Goal: Task Accomplishment & Management: Manage account settings

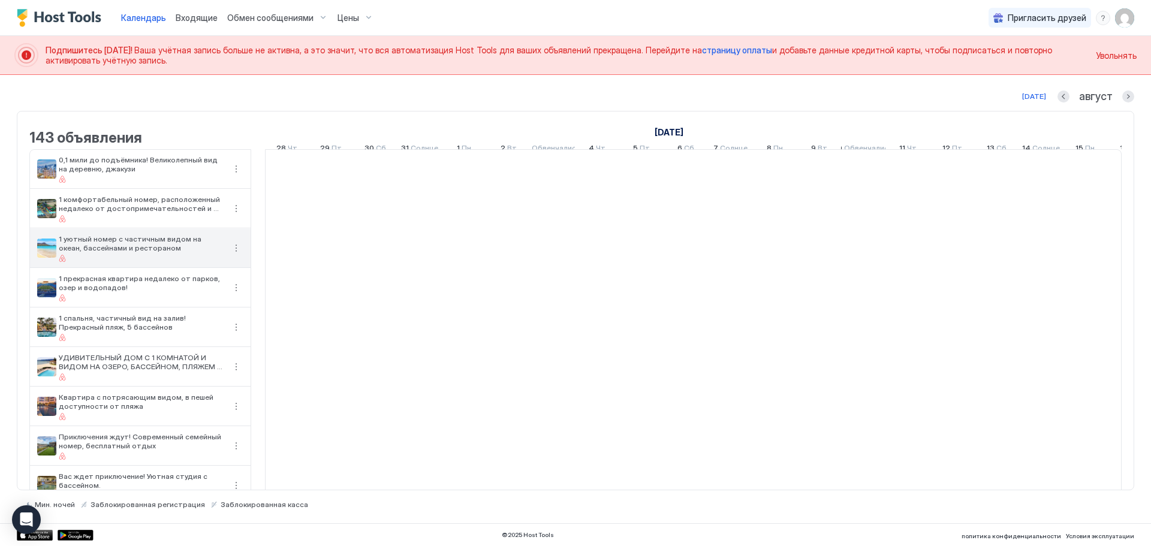
scroll to position [0, 666]
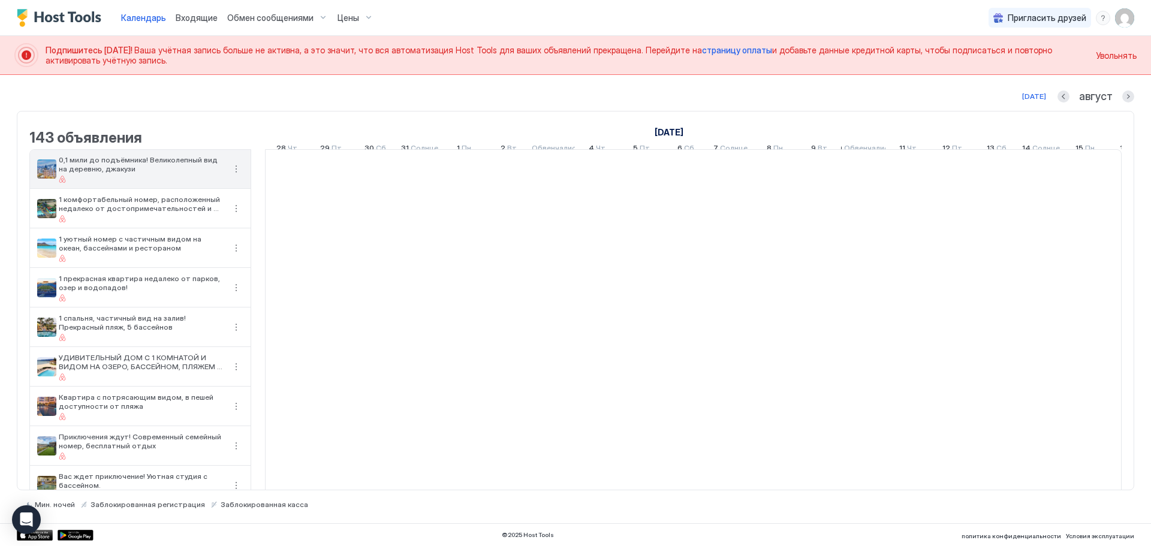
click at [145, 183] on div at bounding box center [142, 179] width 166 height 7
click at [148, 52] on font "Ваша учётная запись больше не активна, а это значит, что вся автоматизация Host…" at bounding box center [418, 50] width 568 height 10
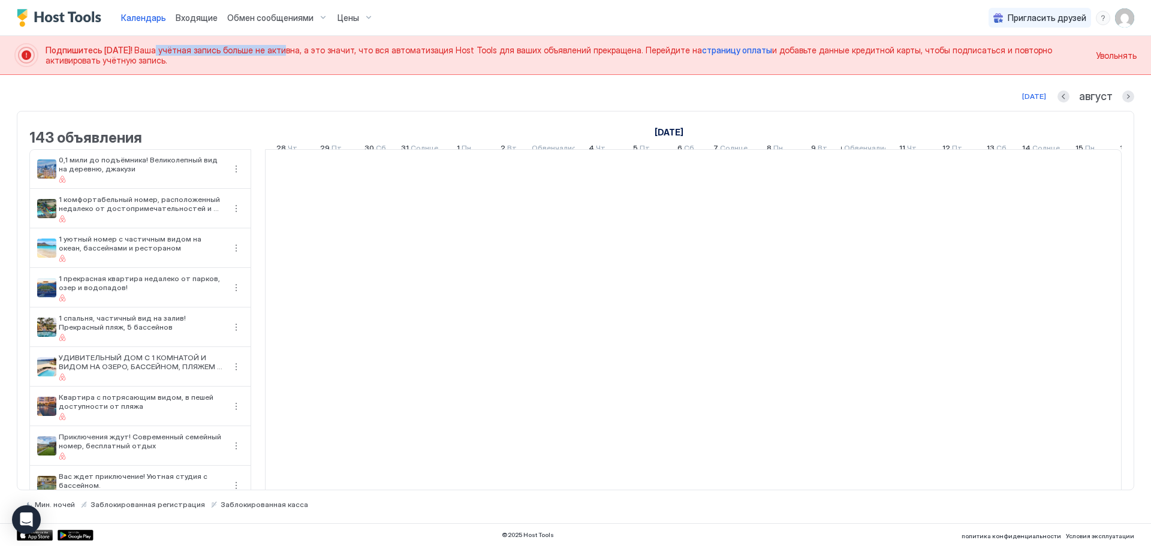
click at [284, 50] on font "Ваша учётная запись больше не активна, а это значит, что вся автоматизация Host…" at bounding box center [418, 50] width 568 height 10
click at [735, 49] on font "страницу оплаты" at bounding box center [737, 50] width 70 height 10
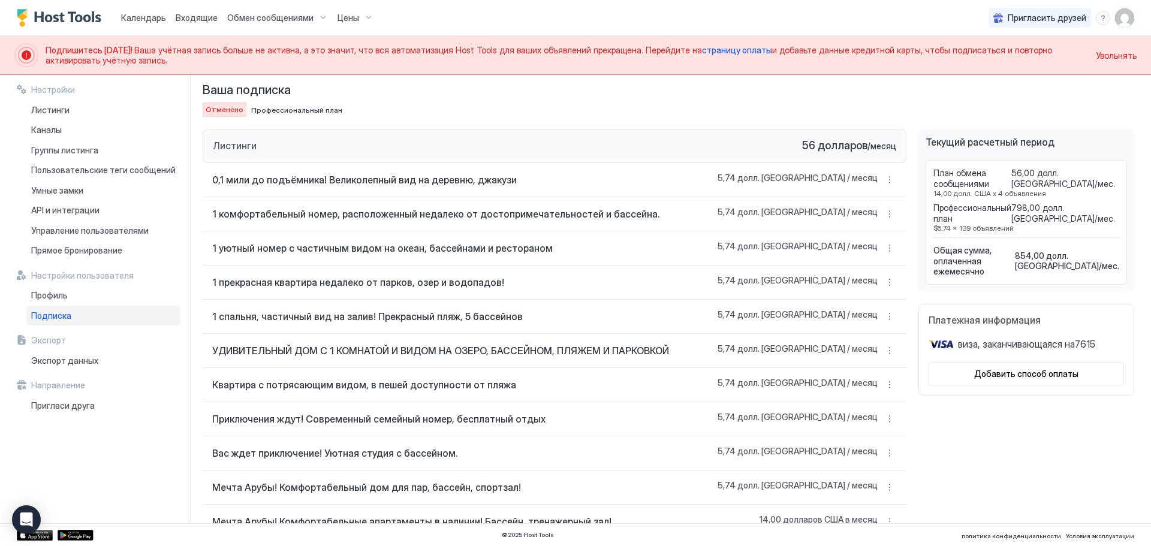
scroll to position [64, 0]
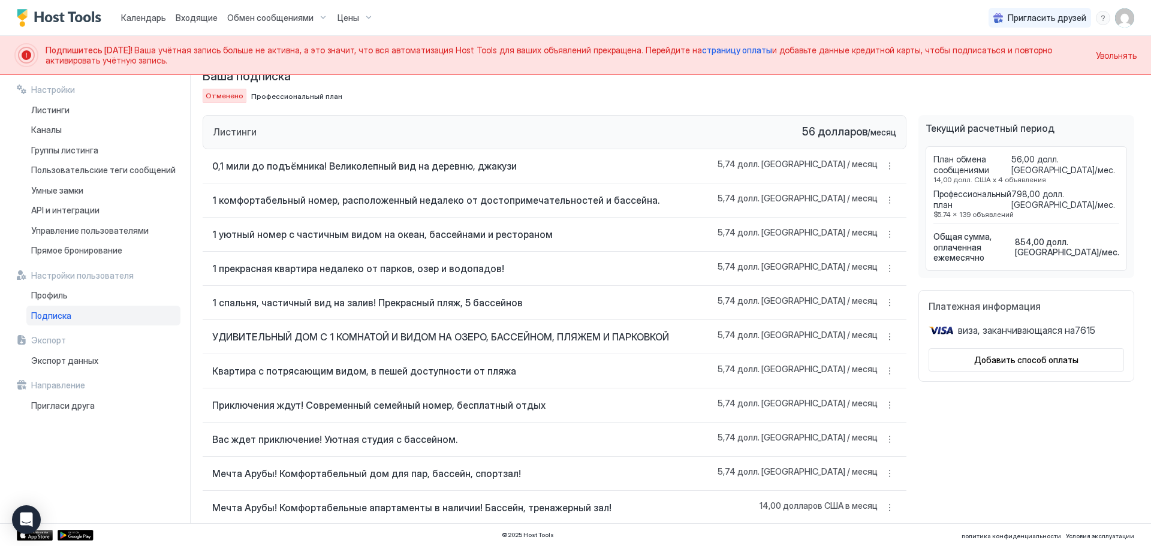
click at [946, 164] on font "План обмена сообщениями" at bounding box center [962, 164] width 56 height 21
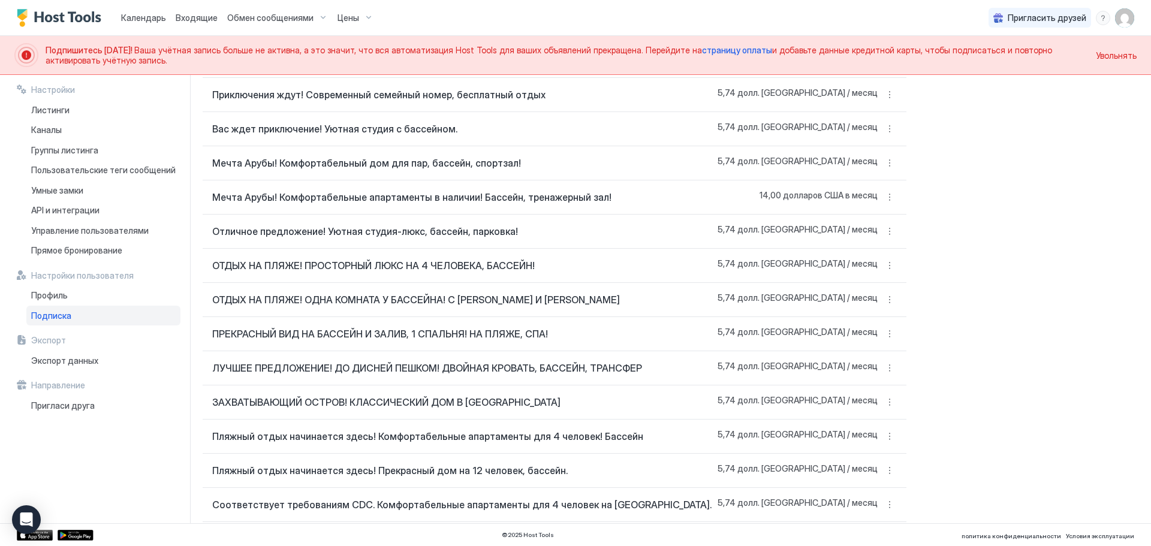
scroll to position [0, 0]
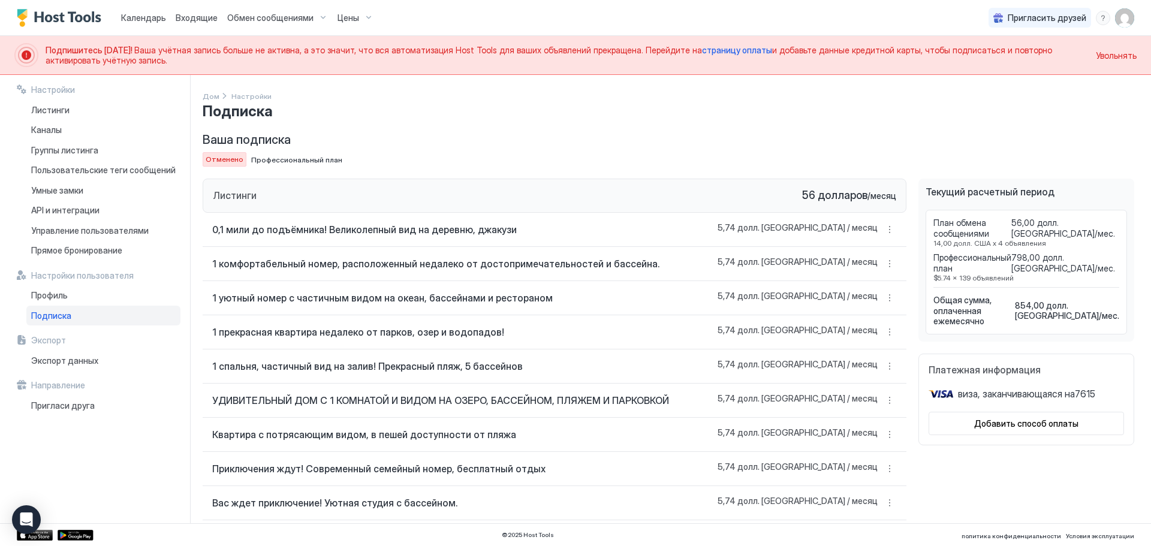
click at [1012, 386] on div "виза , заканчивающаяся на 7615" at bounding box center [1026, 394] width 195 height 17
click at [987, 364] on font "Платежная информация" at bounding box center [985, 370] width 112 height 12
click at [1000, 391] on div "виза , заканчивающаяся на 7615" at bounding box center [1026, 394] width 195 height 17
click at [996, 388] on font ", заканчивающаяся на" at bounding box center [1026, 394] width 97 height 12
click at [271, 158] on font "Профессиональный план" at bounding box center [296, 159] width 91 height 9
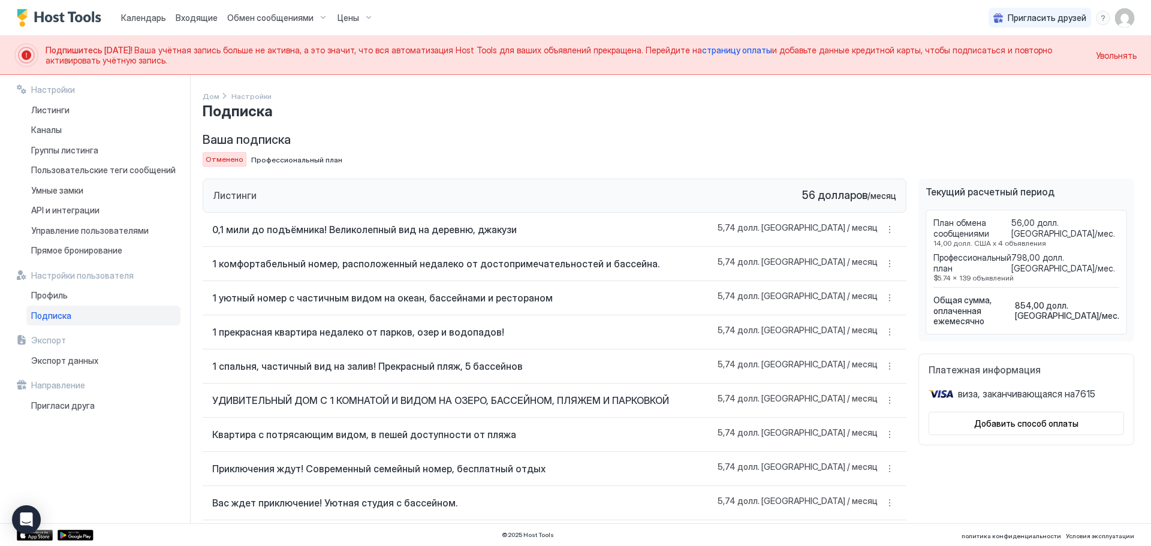
click at [248, 186] on div "Листинги 56 долларов / месяц" at bounding box center [555, 196] width 704 height 34
click at [883, 230] on button "Больше вариантов" at bounding box center [890, 229] width 14 height 14
click at [869, 251] on div "Обмен сообщениями" at bounding box center [866, 246] width 101 height 19
click at [883, 229] on button "Больше вариантов" at bounding box center [890, 229] width 14 height 14
click at [864, 306] on font "Настройки Airbnb" at bounding box center [864, 303] width 65 height 9
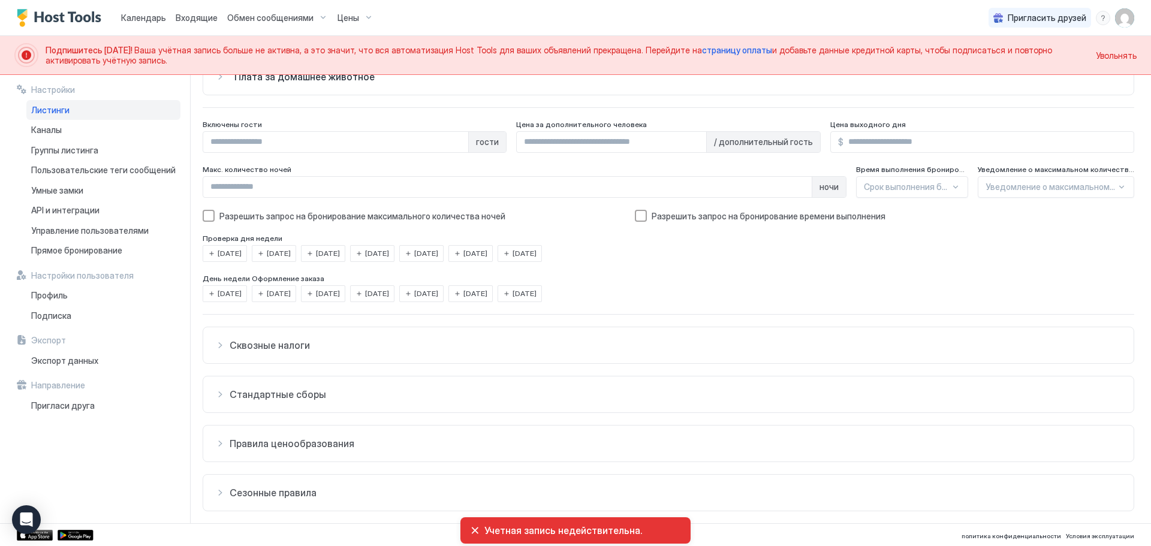
scroll to position [125, 0]
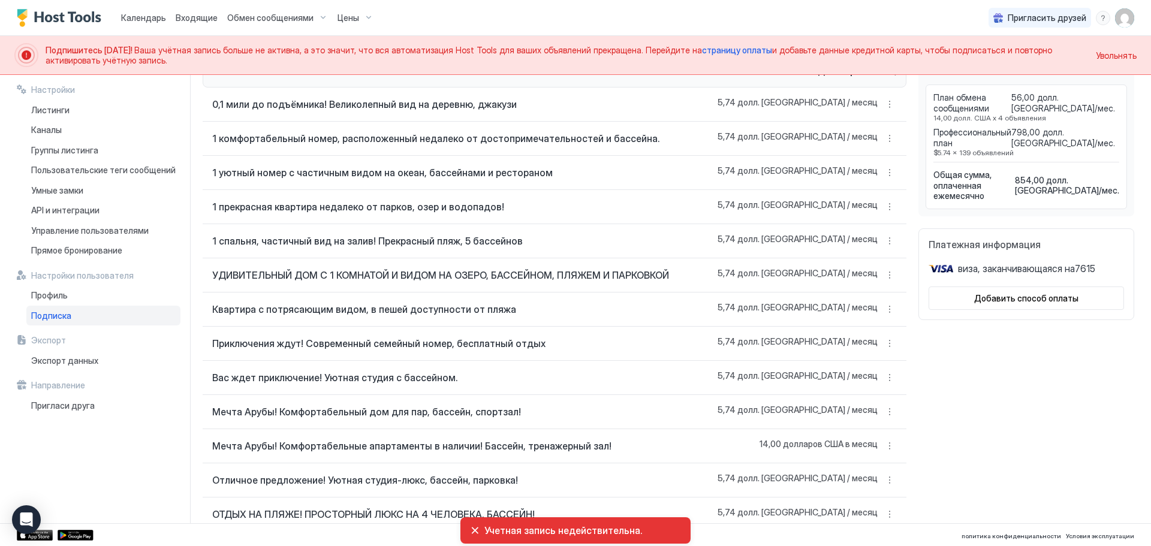
scroll to position [126, 0]
click at [890, 106] on div "0,1 мили до подъёмника! Великолепный вид на деревню, джакузи 5,74 долл. США / м…" at bounding box center [555, 104] width 704 height 34
click at [883, 105] on button "Больше вариантов" at bounding box center [890, 104] width 14 height 14
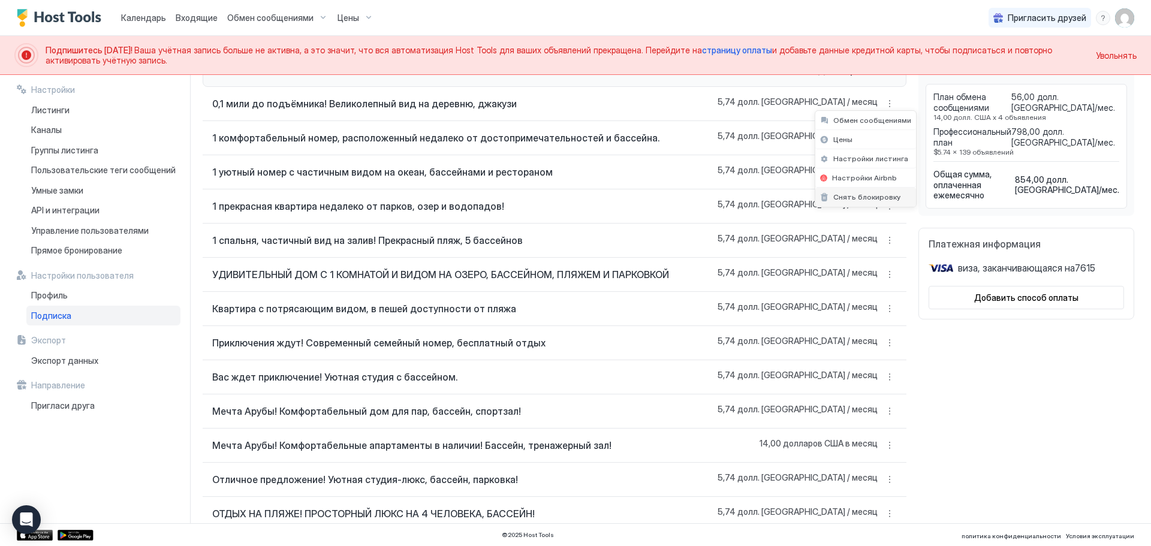
click at [872, 201] on font "Снять блокировку" at bounding box center [867, 196] width 67 height 9
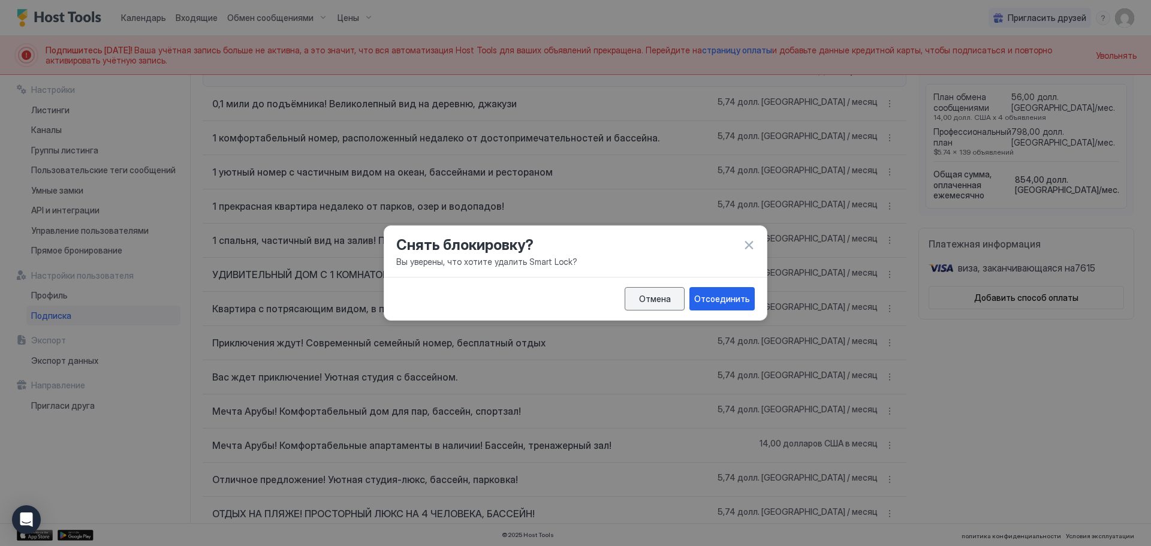
click at [671, 299] on font "Отмена" at bounding box center [655, 299] width 32 height 10
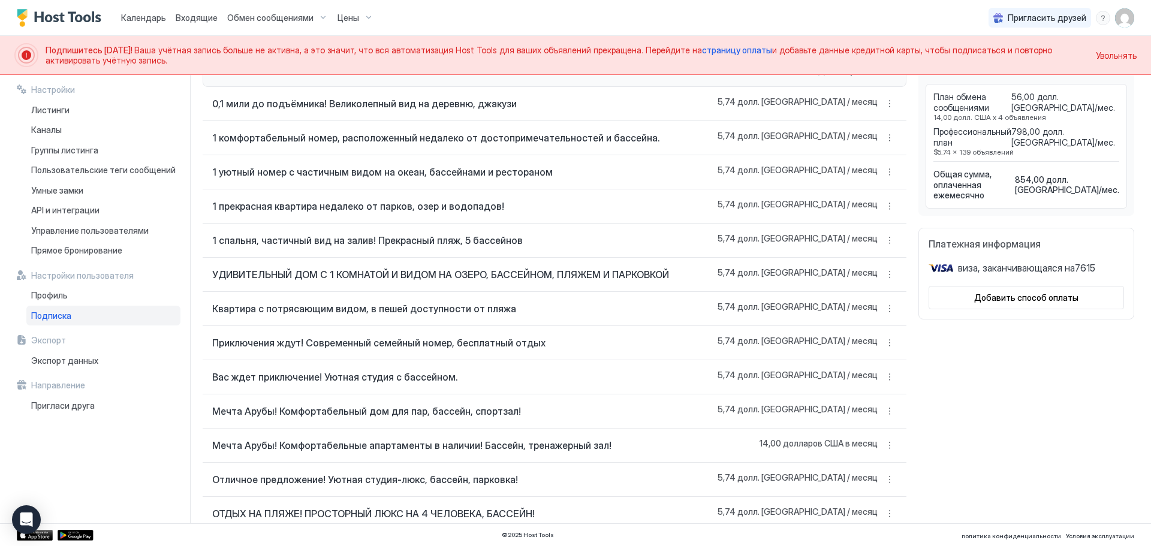
click at [318, 97] on div "0,1 мили до подъёмника! Великолепный вид на деревню, джакузи 5,74 долл. США / м…" at bounding box center [555, 104] width 704 height 34
click at [324, 104] on font "0,1 мили до подъёмника! Великолепный вид на деревню, джакузи" at bounding box center [364, 104] width 305 height 12
drag, startPoint x: 293, startPoint y: 125, endPoint x: 437, endPoint y: 131, distance: 144.0
click at [431, 134] on div "1 комфортабельный номер, расположенный недалеко от достопримечательностей и бас…" at bounding box center [555, 138] width 704 height 34
click at [430, 110] on div "0,1 мили до подъёмника! Великолепный вид на деревню, джакузи 5,74 долл. США / м…" at bounding box center [555, 104] width 704 height 34
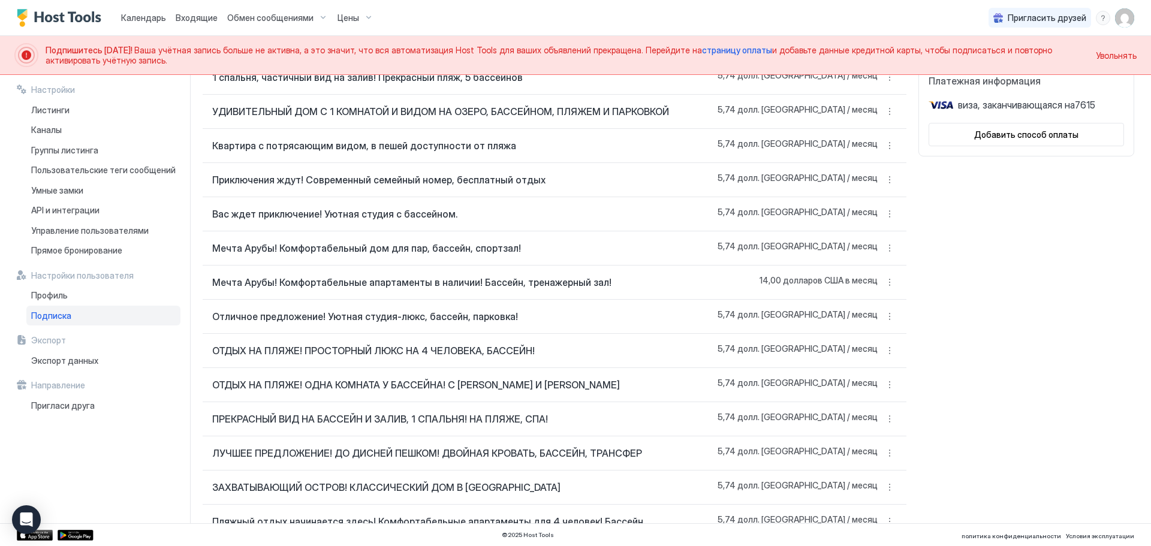
scroll to position [246, 0]
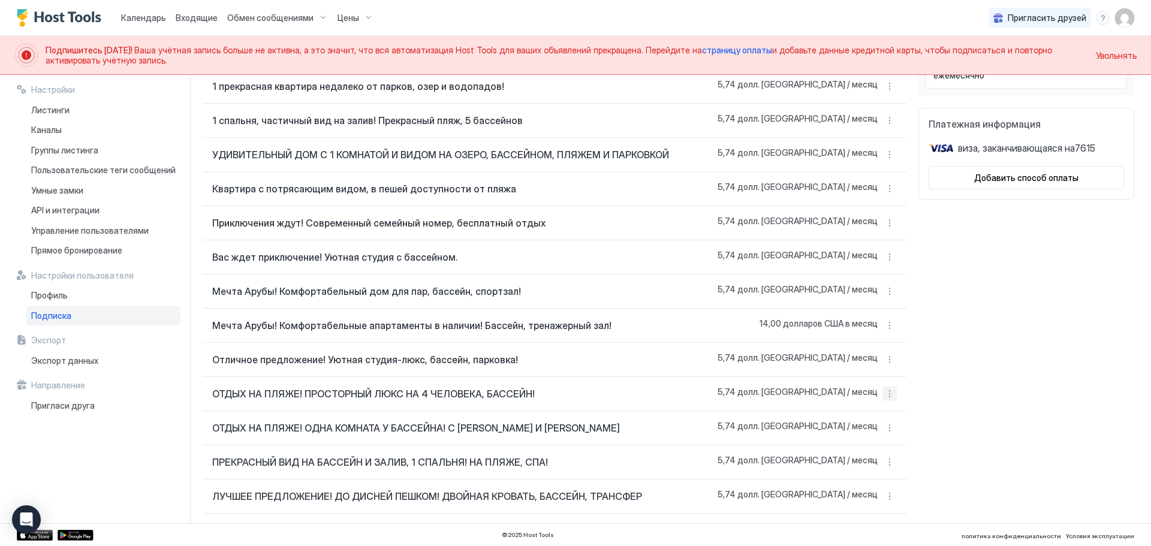
click at [883, 387] on button "Больше вариантов" at bounding box center [890, 394] width 14 height 14
click at [856, 456] on div "Настройки листинга" at bounding box center [866, 449] width 101 height 19
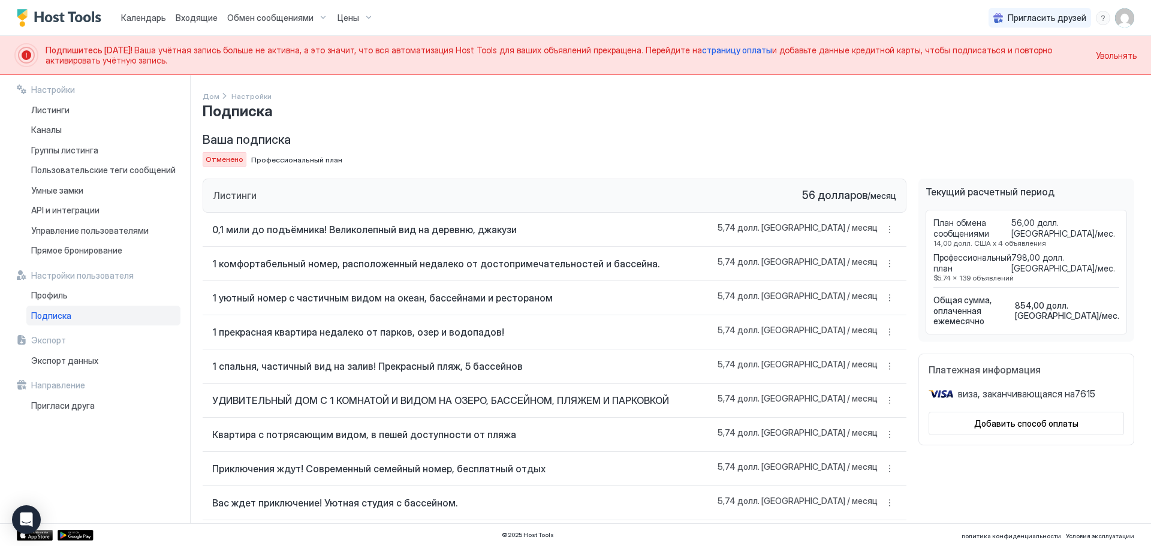
click at [77, 320] on div "Подписка" at bounding box center [103, 316] width 154 height 20
click at [65, 300] on font "Профиль" at bounding box center [49, 295] width 37 height 10
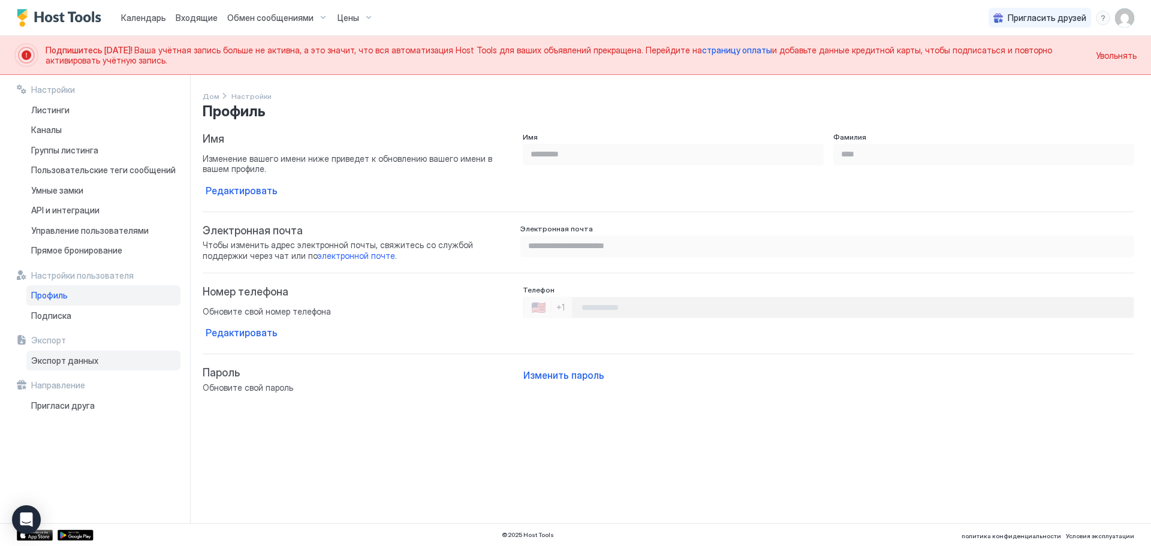
click at [64, 363] on font "Экспорт данных" at bounding box center [64, 361] width 67 height 10
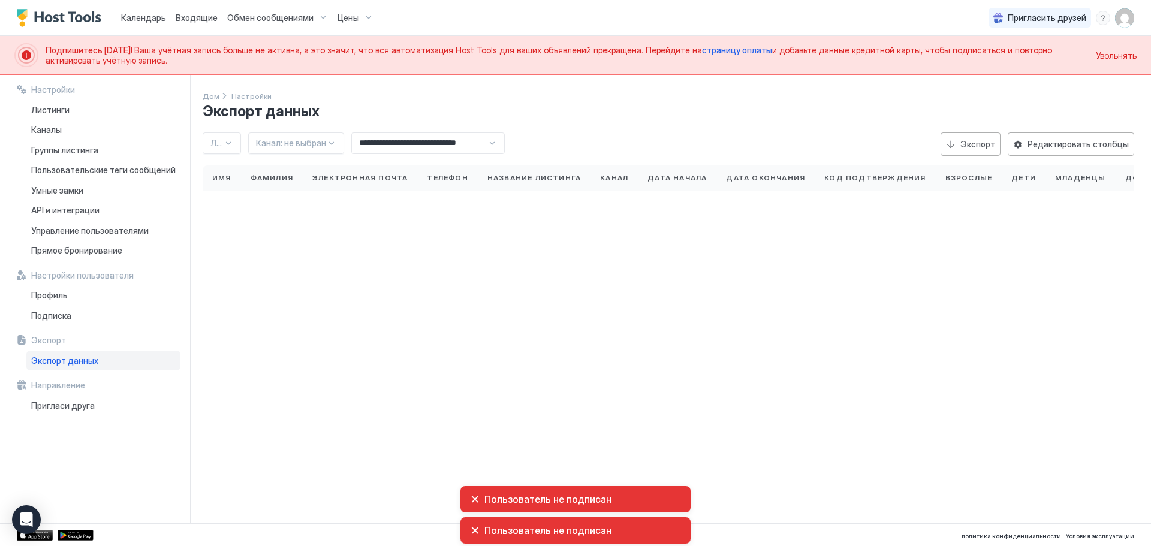
click at [554, 503] on font "Пользователь не подписан" at bounding box center [548, 500] width 127 height 12
click at [468, 495] on div "Пользователь не подписан" at bounding box center [576, 499] width 230 height 26
click at [478, 506] on div "Пользователь не подписан" at bounding box center [576, 499] width 230 height 26
click at [55, 312] on font "Подписка" at bounding box center [51, 316] width 40 height 10
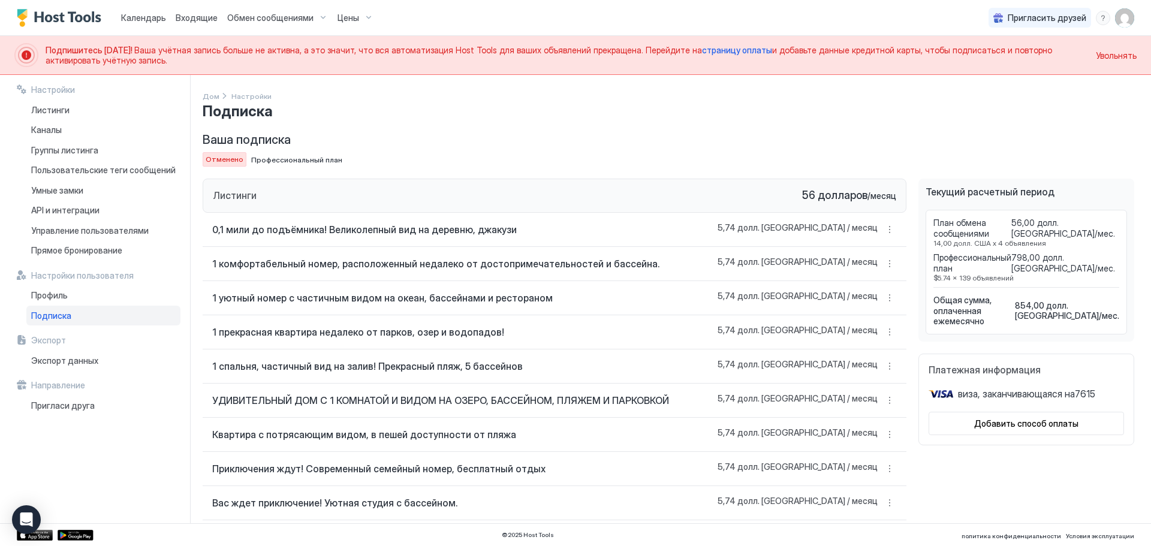
click at [293, 166] on div "Отменено Профессиональный план" at bounding box center [273, 159] width 140 height 14
click at [919, 185] on div "Текущий расчетный период План обмена сообщениями 56,00 долл. США/мес. 14,00 дол…" at bounding box center [1027, 260] width 216 height 163
drag, startPoint x: 944, startPoint y: 186, endPoint x: 1009, endPoint y: 201, distance: 66.5
click at [1001, 198] on div "Текущий расчетный период" at bounding box center [1026, 193] width 201 height 14
click at [1009, 202] on div "Текущий расчетный период План обмена сообщениями 56,00 долл. США/мес. 14,00 дол…" at bounding box center [1026, 260] width 201 height 149
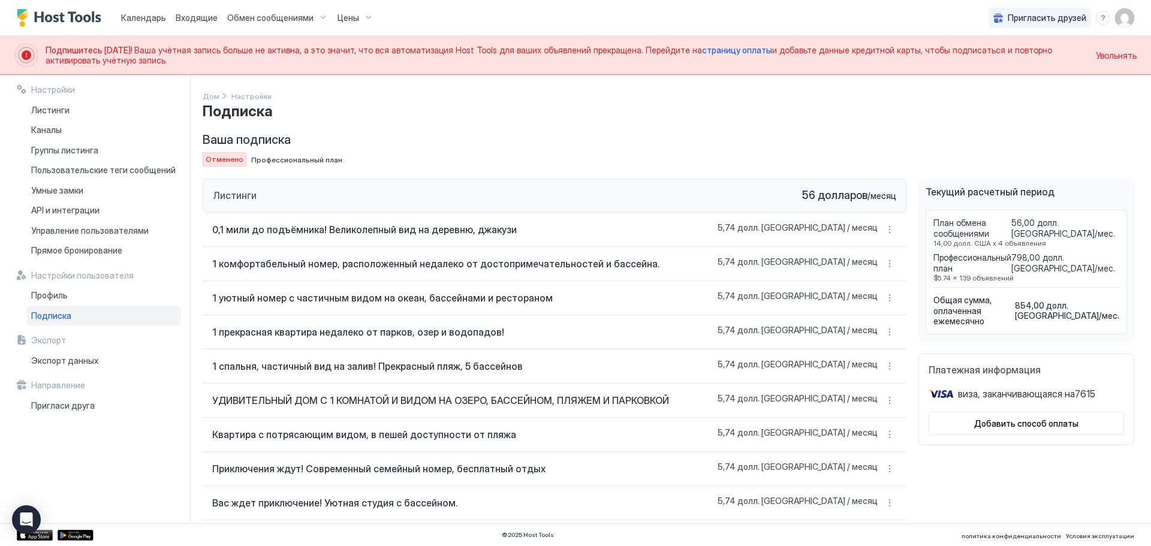
click at [1043, 419] on font "Добавить способ оплаты" at bounding box center [1026, 424] width 104 height 10
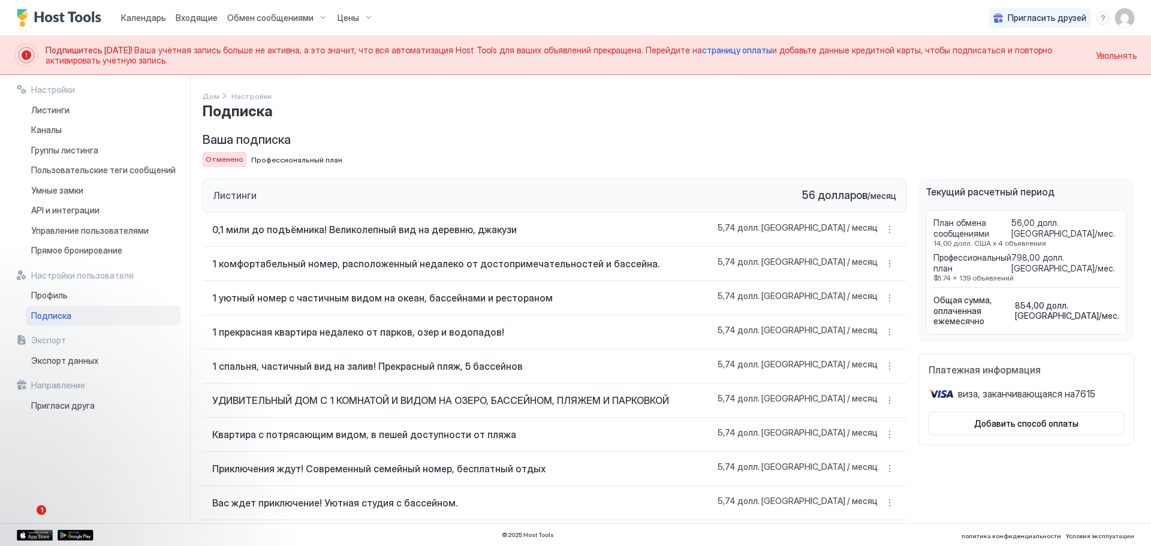
click at [997, 388] on font ", заканчивающаяся на" at bounding box center [1026, 394] width 97 height 12
drag, startPoint x: 965, startPoint y: 363, endPoint x: 1007, endPoint y: 377, distance: 44.2
click at [1006, 377] on div "Платежная информация виза , заканчивающаяся на 7615 Добавить способ оплаты" at bounding box center [1027, 400] width 216 height 92
click at [1007, 388] on font ", заканчивающаяся на" at bounding box center [1026, 394] width 97 height 12
drag, startPoint x: 1094, startPoint y: 383, endPoint x: 924, endPoint y: 357, distance: 172.2
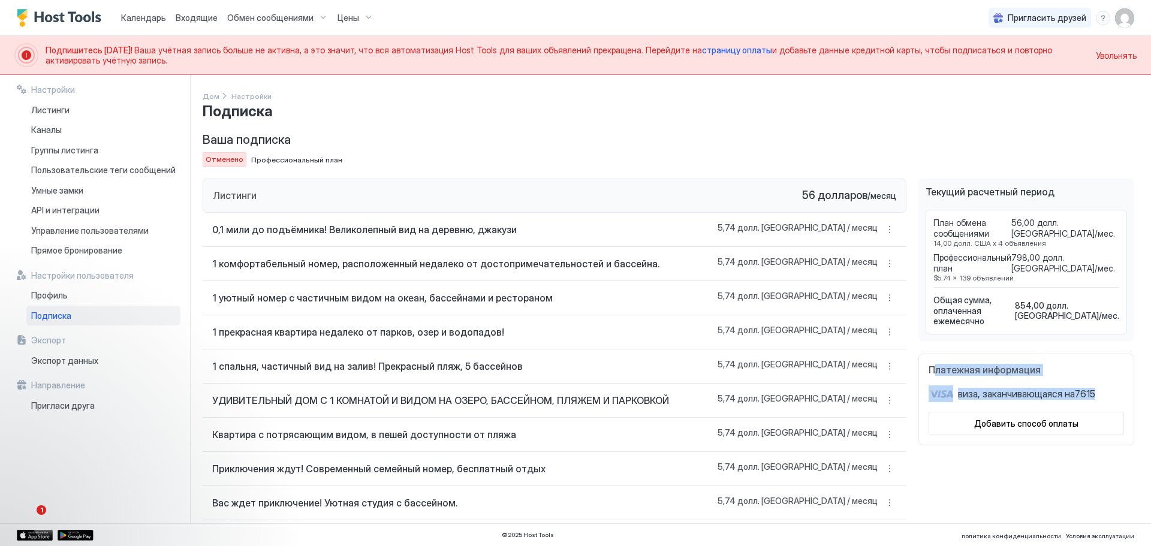
click at [924, 357] on div "Платежная информация виза , заканчивающаяся на 7615 Добавить способ оплаты" at bounding box center [1027, 400] width 216 height 92
click at [929, 364] on font "Платежная информация" at bounding box center [985, 370] width 112 height 12
drag, startPoint x: 914, startPoint y: 355, endPoint x: 1098, endPoint y: 381, distance: 185.9
click at [1098, 381] on div "Платежная информация виза , заканчивающаяся на 7615 Добавить способ оплаты" at bounding box center [1027, 400] width 216 height 92
click at [1098, 386] on div "виза , заканчивающаяся на 7615" at bounding box center [1026, 394] width 195 height 17
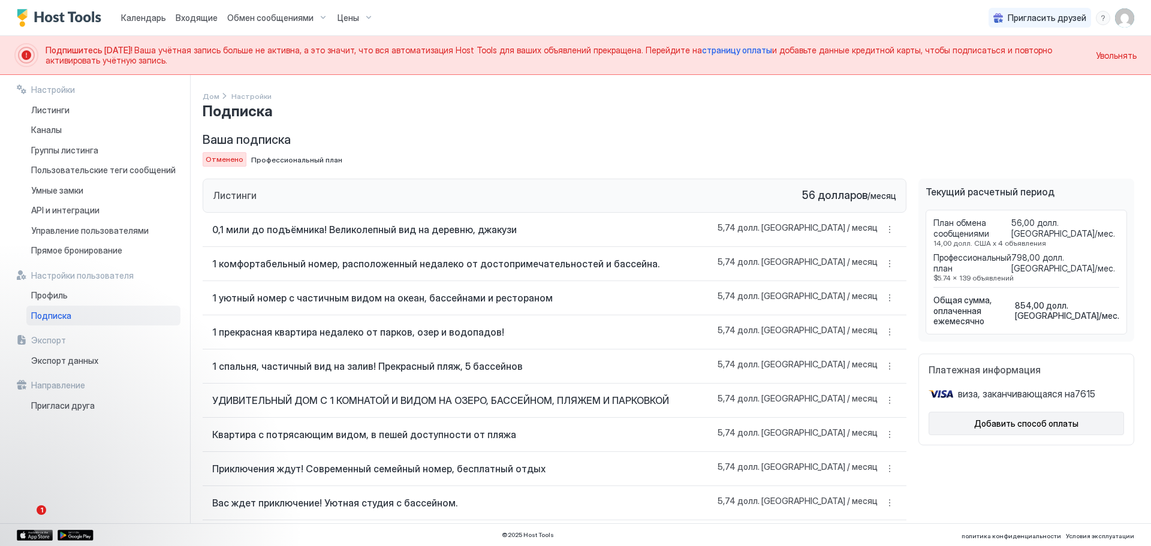
click at [1028, 419] on font "Добавить способ оплаты" at bounding box center [1026, 424] width 104 height 10
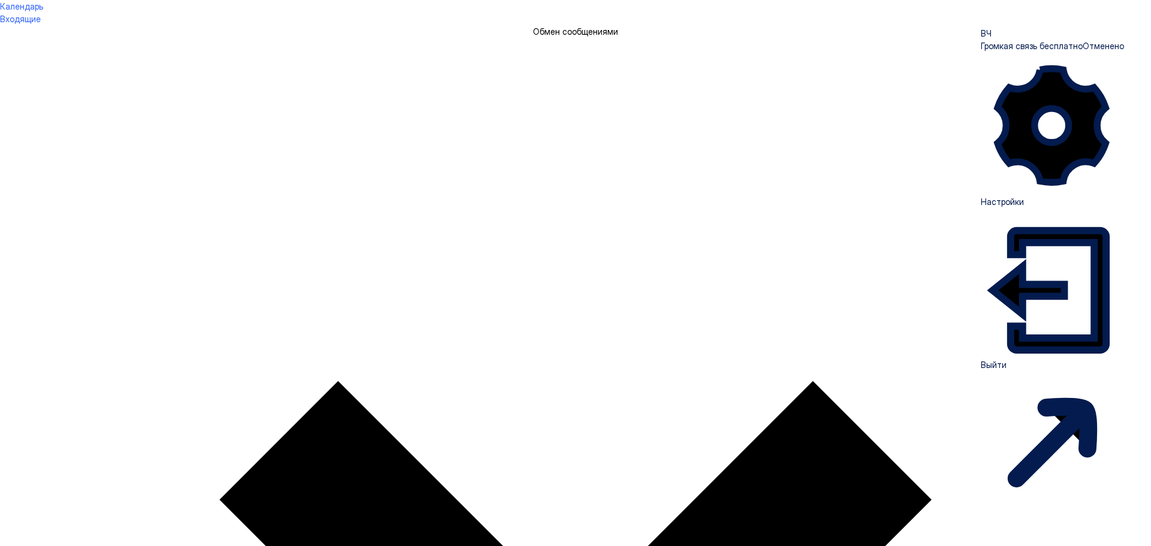
click at [1051, 42] on font "Громкая связь бесплатно" at bounding box center [1032, 46] width 102 height 10
click at [1024, 197] on font "Настройки" at bounding box center [1002, 202] width 43 height 10
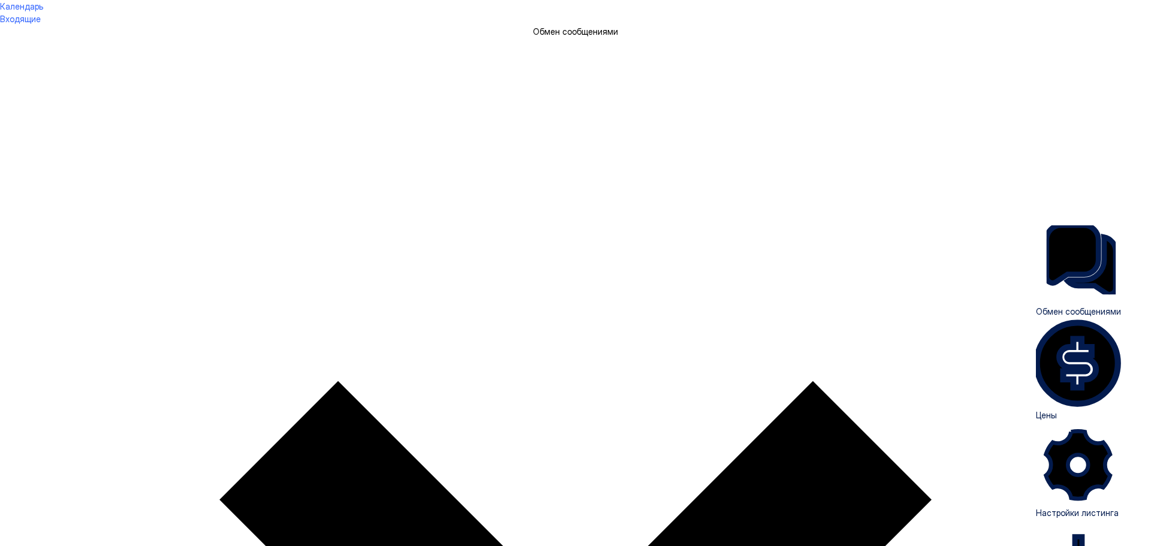
click at [1110, 0] on div at bounding box center [575, 0] width 1151 height 0
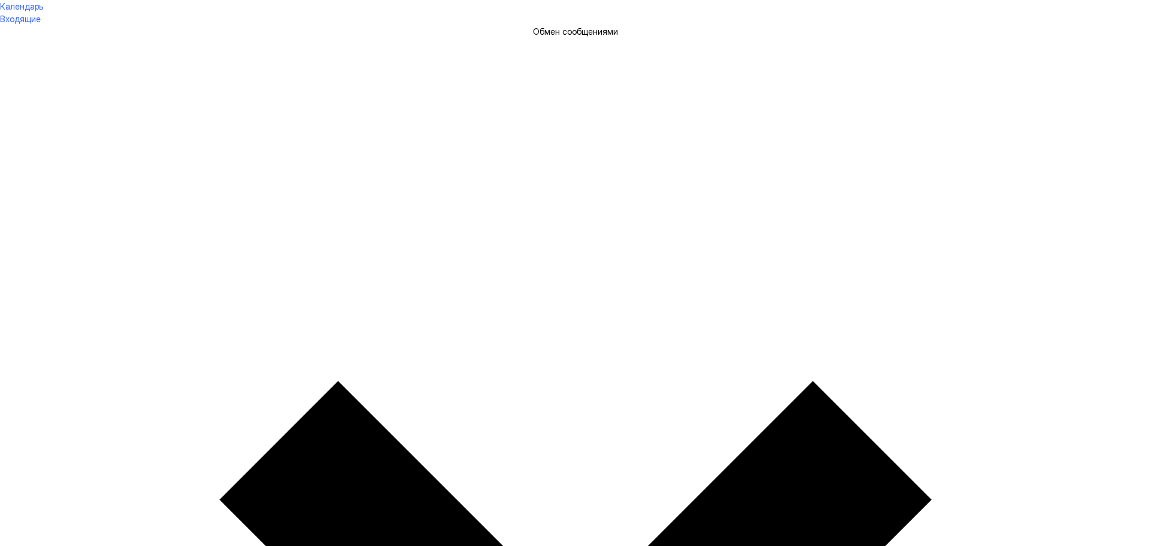
scroll to position [60, 0]
drag, startPoint x: 184, startPoint y: 47, endPoint x: 367, endPoint y: 59, distance: 183.3
drag, startPoint x: 348, startPoint y: 58, endPoint x: 400, endPoint y: 59, distance: 52.2
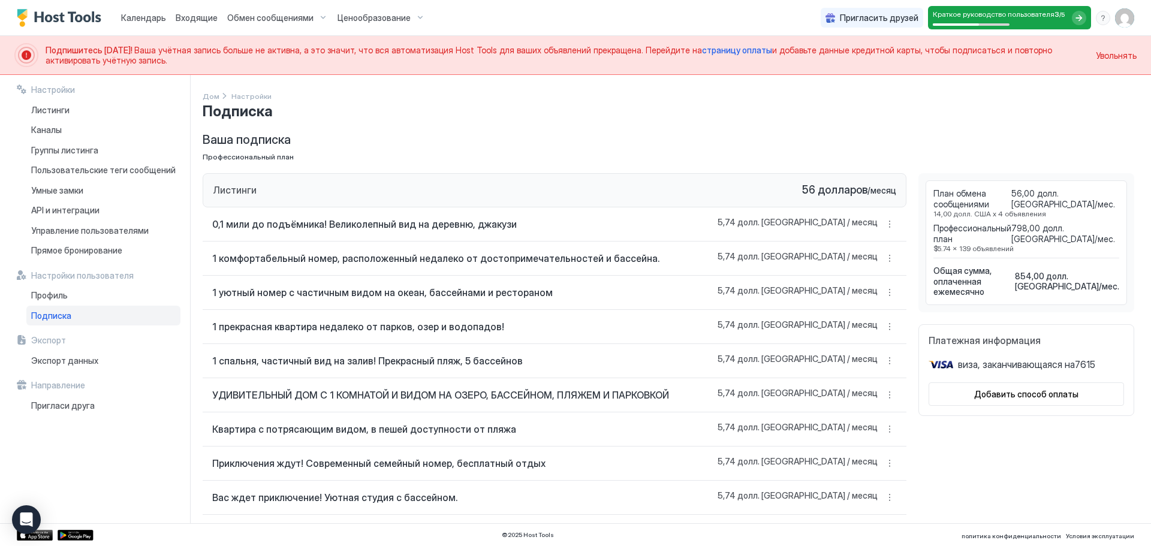
click at [848, 184] on font "56 долларов" at bounding box center [834, 189] width 65 height 13
click at [818, 188] on font "56 долларов" at bounding box center [834, 189] width 65 height 13
click at [883, 224] on button "Больше вариантов" at bounding box center [890, 224] width 14 height 14
click at [871, 266] on div "Ценообразование" at bounding box center [866, 260] width 101 height 19
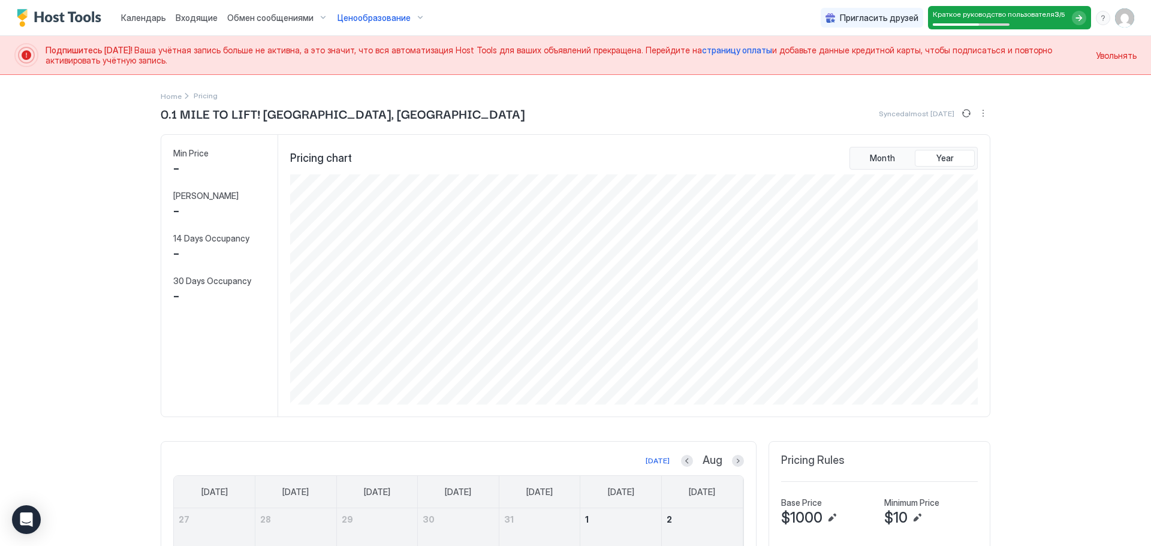
scroll to position [228, 684]
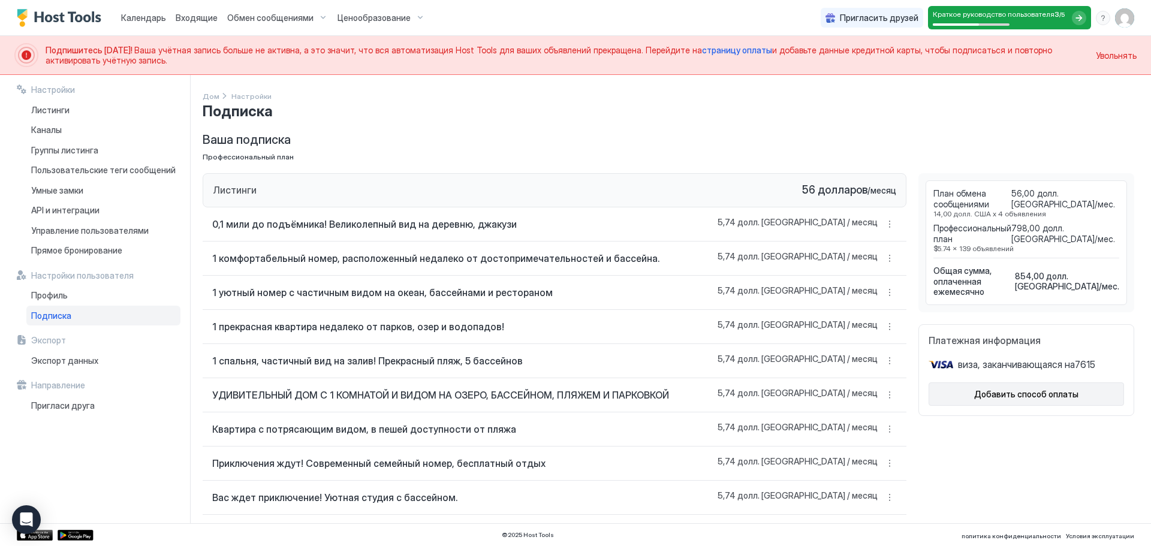
click at [1009, 389] on font "Добавить способ оплаты" at bounding box center [1026, 394] width 104 height 10
click at [82, 27] on div "Календарь Входящие Обмен сообщениями Цены" at bounding box center [198, 17] width 362 height 35
click at [82, 22] on img "Логотип Host Tools" at bounding box center [62, 18] width 90 height 18
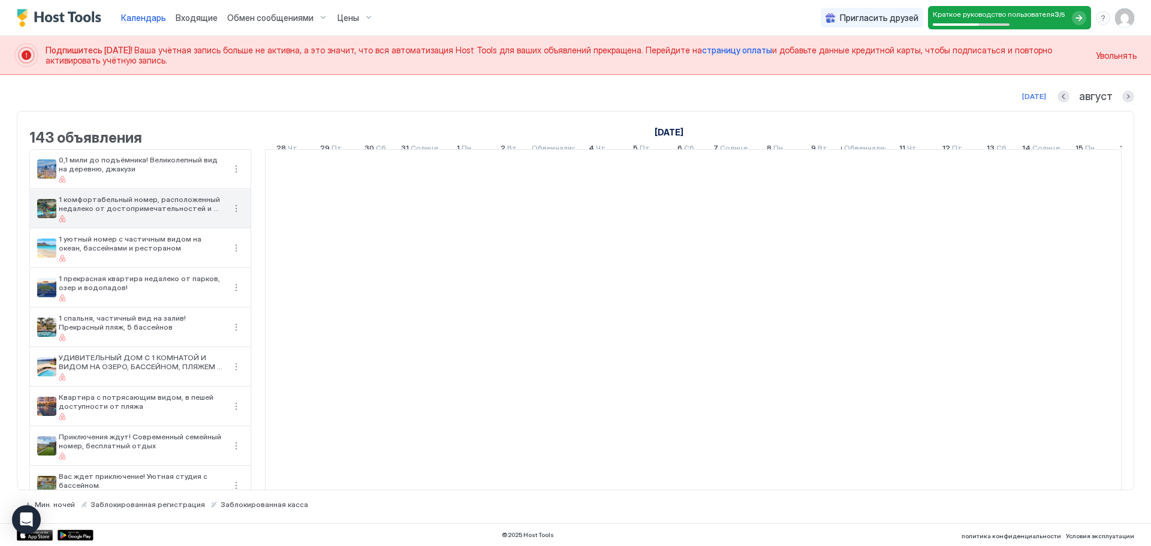
click at [161, 222] on div "1 комфортабельный номер, расположенный недалеко от достопримечательностей и бас…" at bounding box center [142, 209] width 166 height 28
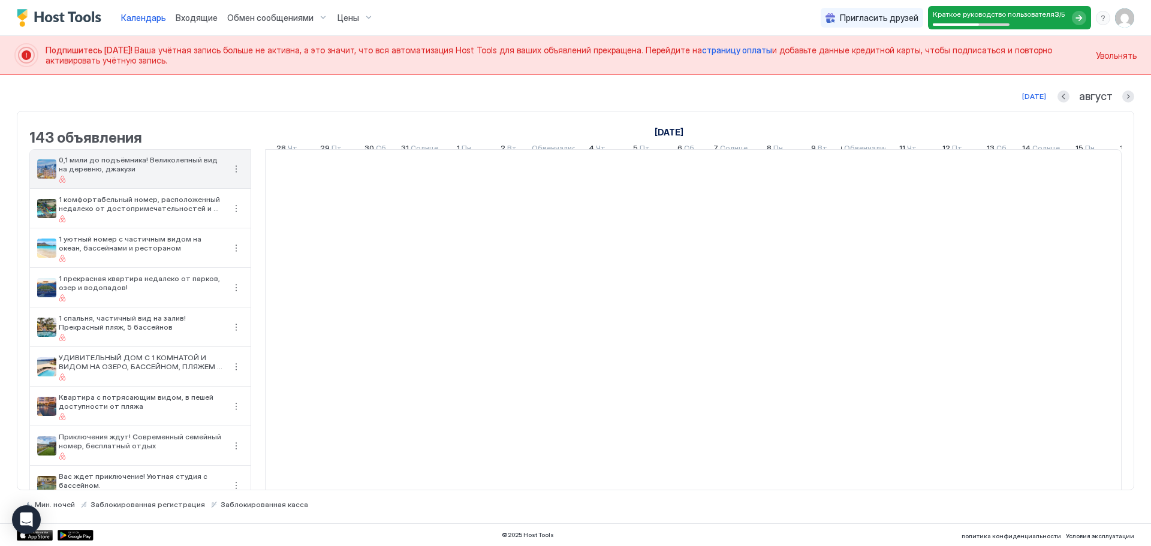
click at [160, 173] on span "0,1 мили до подъёмника! Великолепный вид на деревню, джакузи" at bounding box center [142, 164] width 166 height 18
click at [249, 22] on font "Обмен сообщениями" at bounding box center [270, 18] width 86 height 10
click at [252, 17] on div at bounding box center [575, 273] width 1151 height 546
click at [295, 16] on font "Обмен сообщениями" at bounding box center [270, 18] width 86 height 10
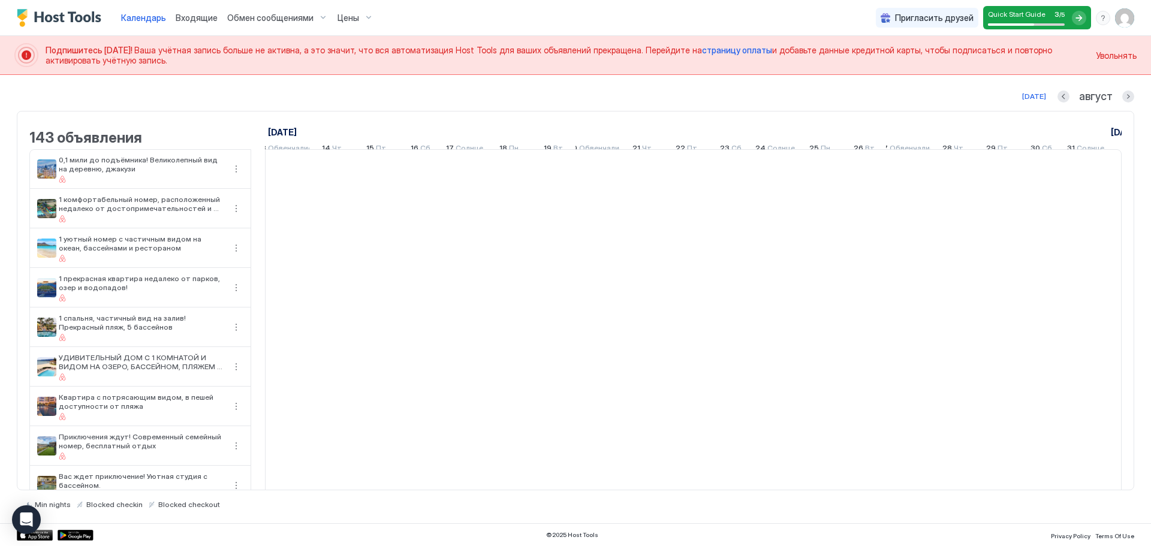
scroll to position [0, 666]
click at [274, 21] on font "Обмен сообщениями" at bounding box center [270, 18] width 86 height 10
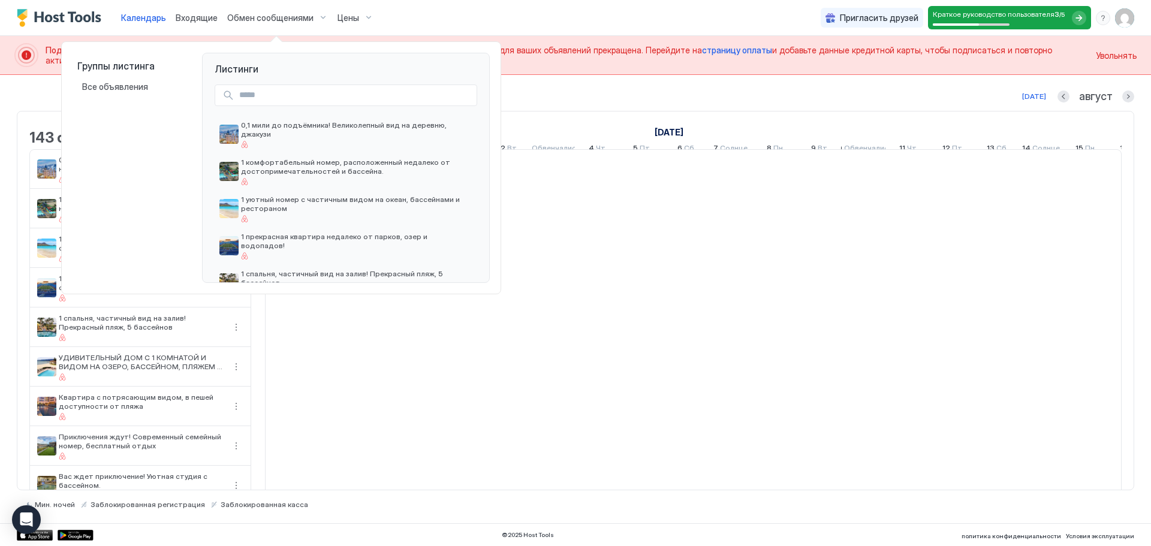
click at [317, 17] on div at bounding box center [575, 273] width 1151 height 546
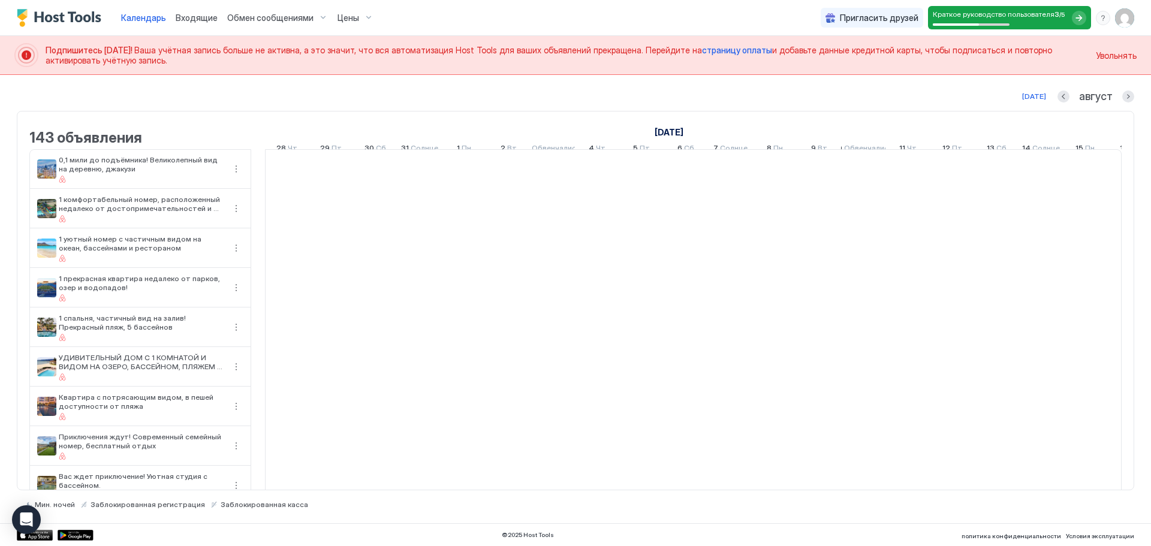
click at [1127, 20] on img "Профиль пользователя" at bounding box center [1124, 17] width 19 height 19
click at [1018, 88] on font "Выйти" at bounding box center [1014, 87] width 26 height 10
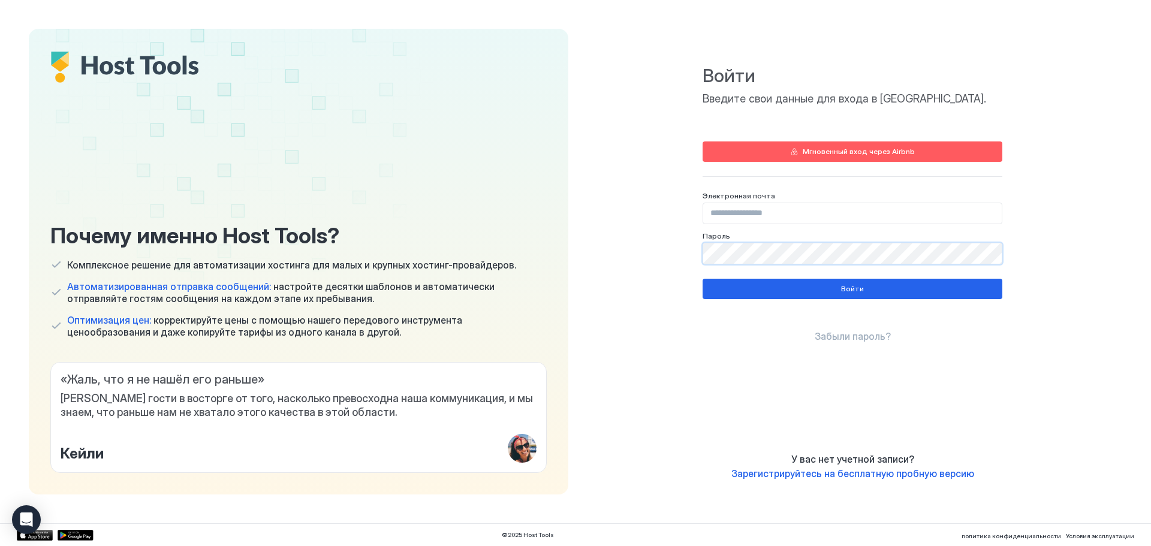
click at [748, 219] on input "Поле ввода" at bounding box center [852, 213] width 299 height 20
paste input "**********"
type input "**********"
click at [820, 290] on button "Войти" at bounding box center [853, 289] width 300 height 20
